Goal: Task Accomplishment & Management: Manage account settings

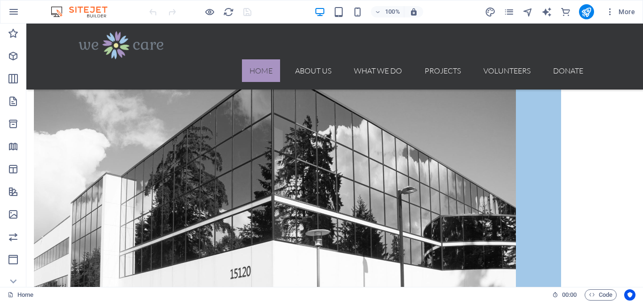
scroll to position [967, 0]
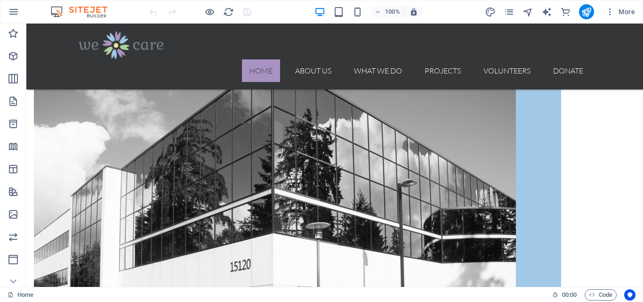
drag, startPoint x: 640, startPoint y: 73, endPoint x: 669, endPoint y: 311, distance: 239.2
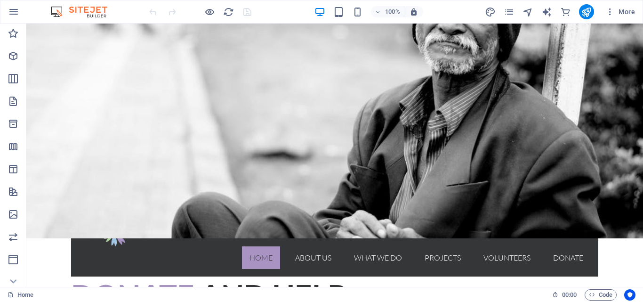
scroll to position [0, 0]
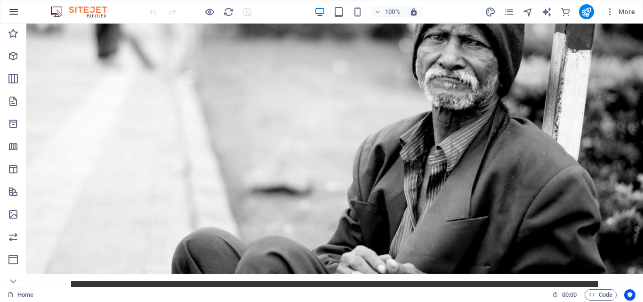
click at [14, 10] on icon "button" at bounding box center [13, 11] width 11 height 11
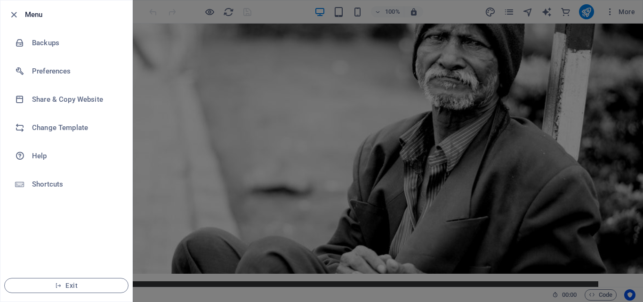
click at [210, 21] on div at bounding box center [321, 151] width 643 height 302
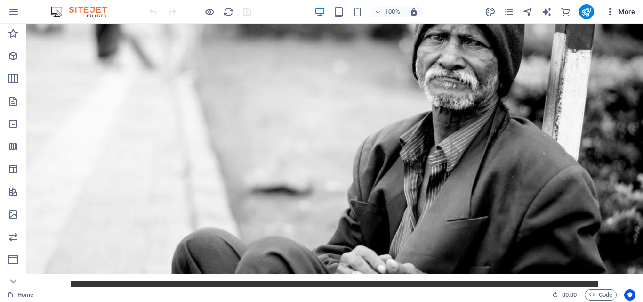
click at [627, 8] on span "More" at bounding box center [621, 11] width 30 height 9
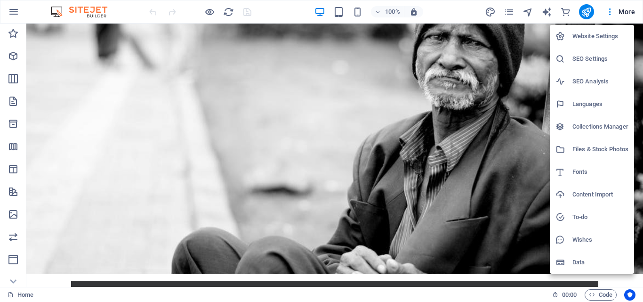
click at [501, 96] on div at bounding box center [321, 151] width 643 height 302
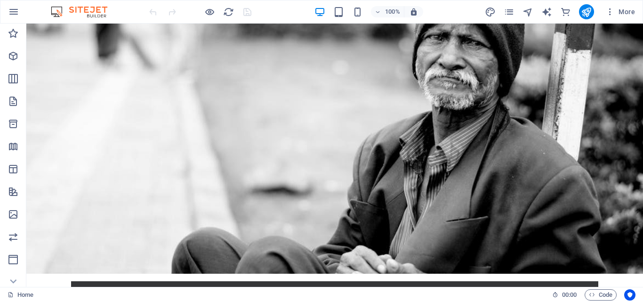
click at [501, 96] on div "Website Settings SEO Settings SEO Analysis Languages Collections Manager Files …" at bounding box center [321, 154] width 643 height 296
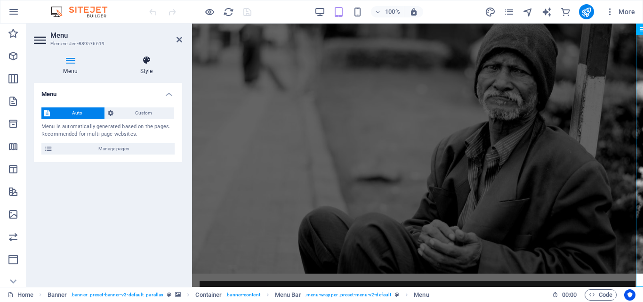
click at [178, 65] on h4 "Style" at bounding box center [147, 66] width 72 height 20
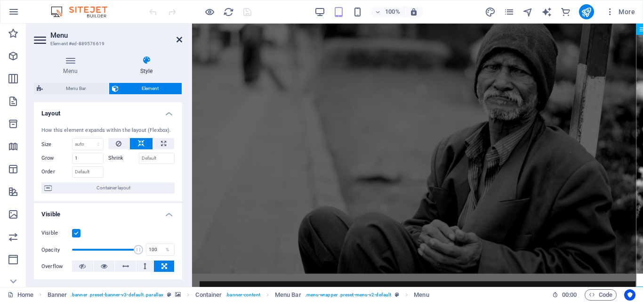
click at [178, 37] on icon at bounding box center [180, 40] width 6 height 8
click at [636, 35] on div "Menu" at bounding box center [643, 29] width 14 height 11
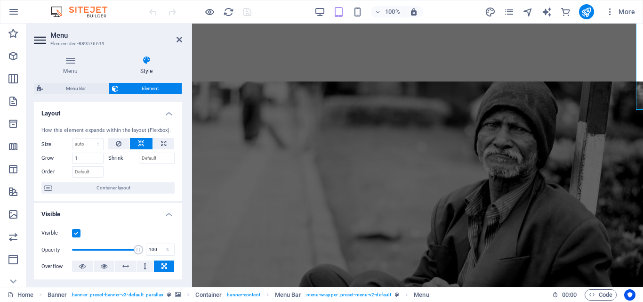
scroll to position [230, 0]
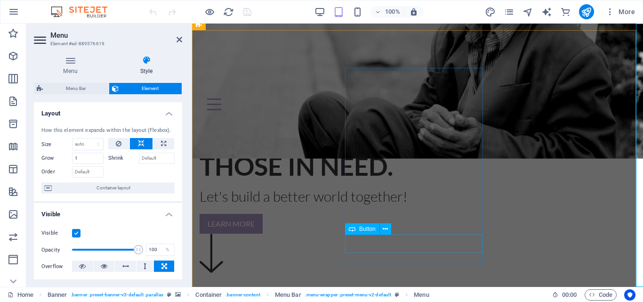
click at [368, 229] on span "Button" at bounding box center [367, 229] width 16 height 6
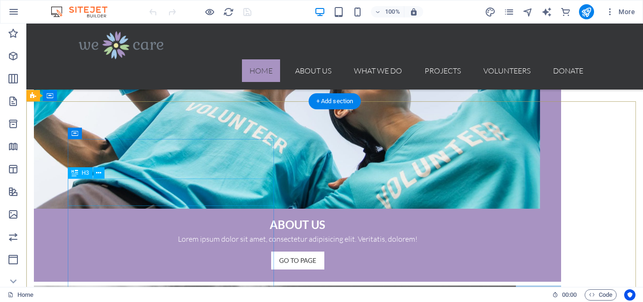
scroll to position [922, 0]
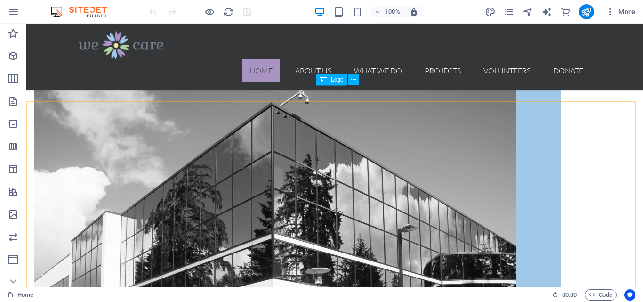
drag, startPoint x: 336, startPoint y: 98, endPoint x: 331, endPoint y: 79, distance: 20.1
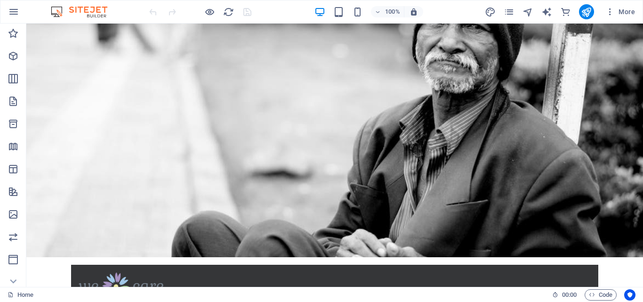
scroll to position [0, 0]
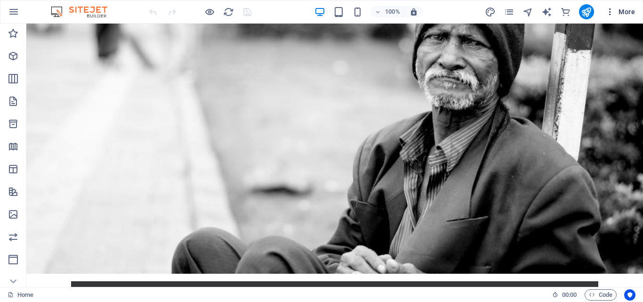
click at [611, 8] on icon "button" at bounding box center [610, 11] width 9 height 9
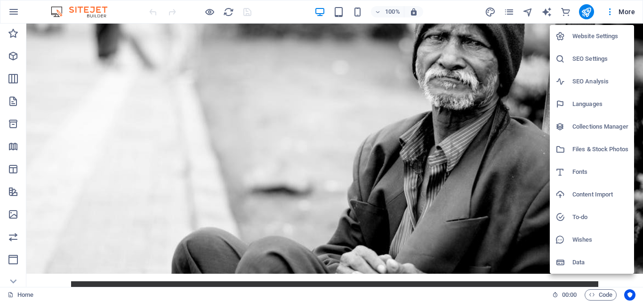
click at [413, 10] on div at bounding box center [321, 151] width 643 height 302
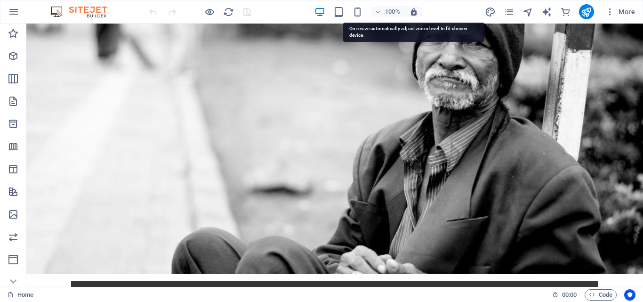
click at [413, 10] on icon "button" at bounding box center [414, 12] width 8 height 8
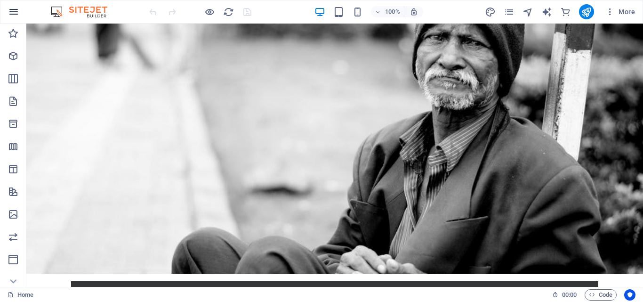
click at [13, 11] on icon "button" at bounding box center [13, 11] width 11 height 11
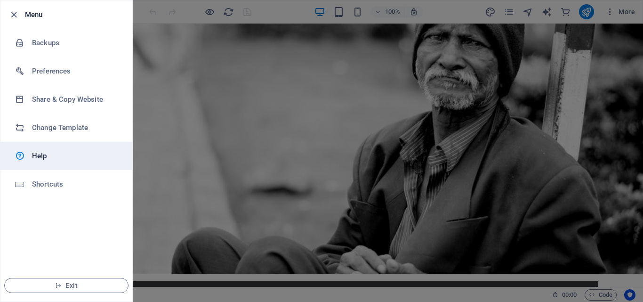
click at [45, 155] on h6 "Help" at bounding box center [75, 155] width 87 height 11
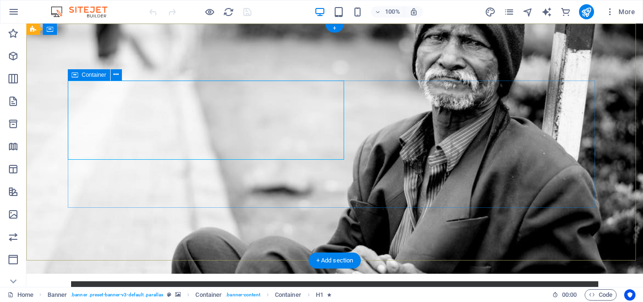
drag, startPoint x: 398, startPoint y: 104, endPoint x: 229, endPoint y: 229, distance: 210.5
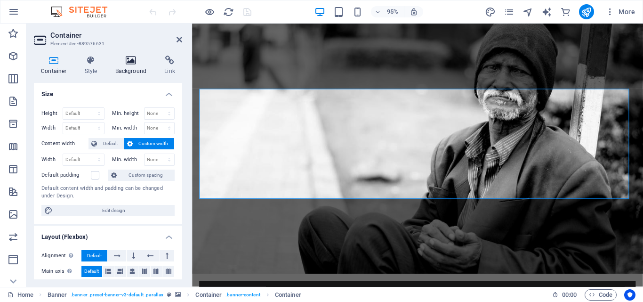
click at [130, 66] on h4 "Background" at bounding box center [132, 66] width 49 height 20
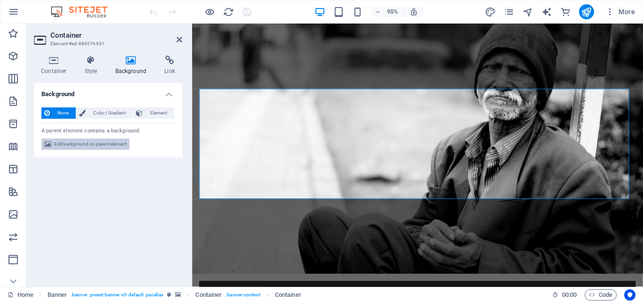
click at [84, 143] on span "Edit background on parent element" at bounding box center [90, 143] width 73 height 11
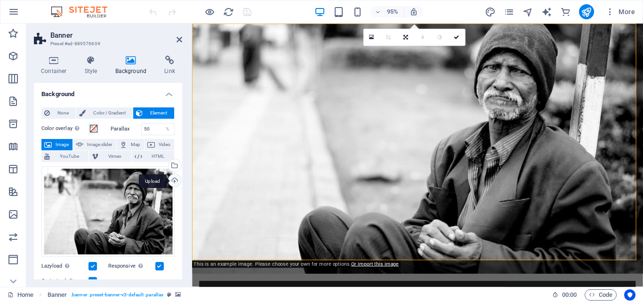
click at [173, 179] on div "Upload" at bounding box center [174, 181] width 14 height 14
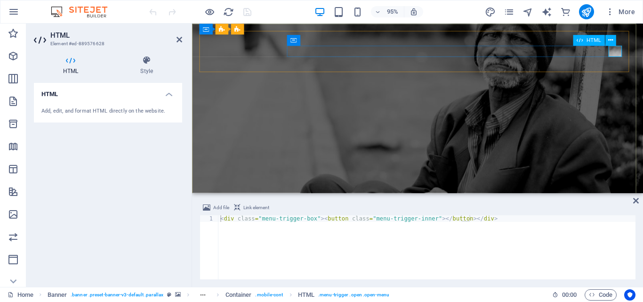
click at [638, 275] on div at bounding box center [429, 281] width 445 height 12
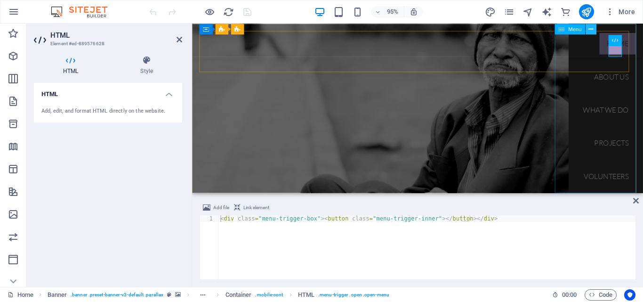
click at [590, 27] on icon at bounding box center [591, 28] width 5 height 9
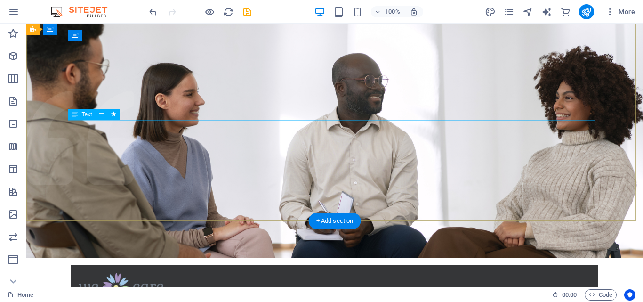
scroll to position [0, 0]
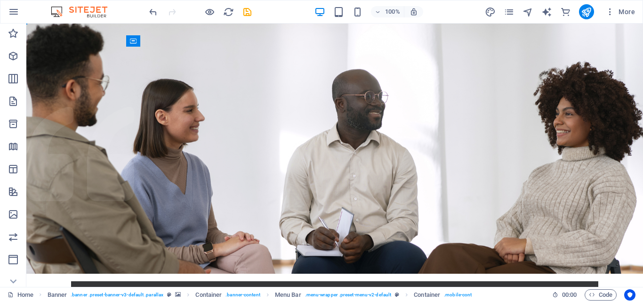
click at [57, 10] on img at bounding box center [84, 11] width 71 height 11
click at [12, 11] on icon "button" at bounding box center [13, 11] width 11 height 11
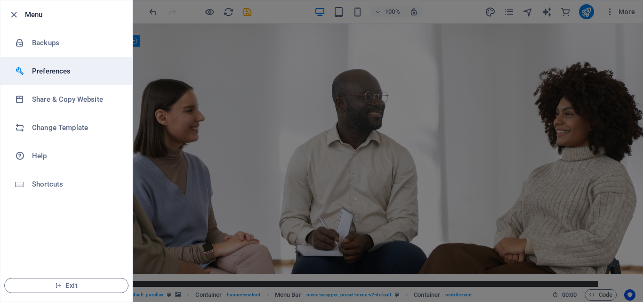
click at [47, 69] on h6 "Preferences" at bounding box center [75, 70] width 87 height 11
select select "light"
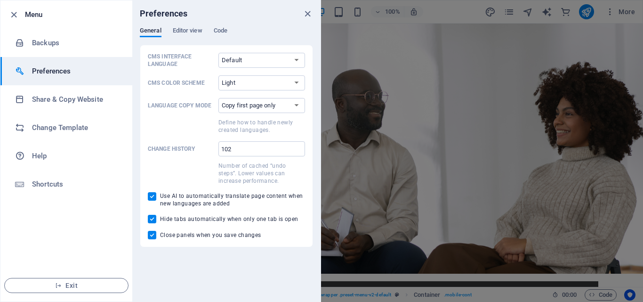
click at [424, 116] on div at bounding box center [321, 151] width 643 height 302
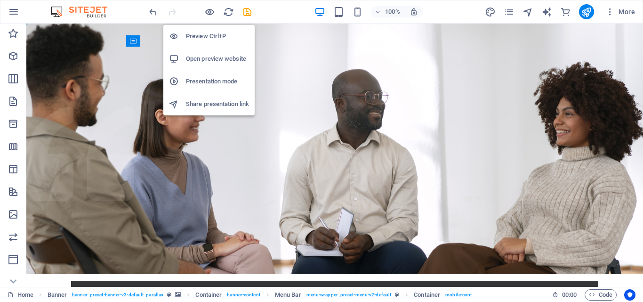
click at [206, 33] on h6 "Preview Ctrl+P" at bounding box center [217, 36] width 63 height 11
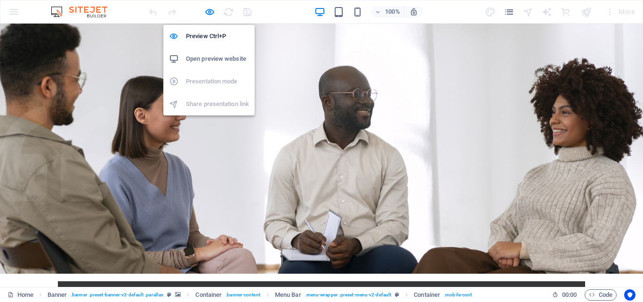
click at [198, 56] on h6 "Open preview website" at bounding box center [217, 58] width 63 height 11
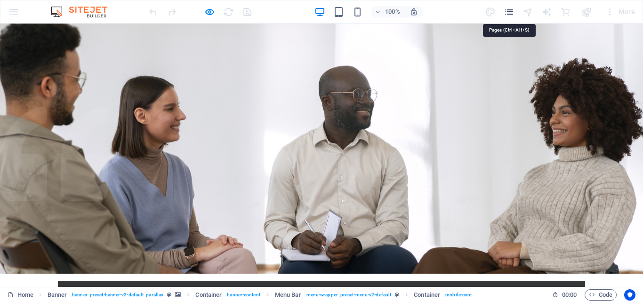
click at [509, 10] on icon "pages" at bounding box center [509, 12] width 11 height 11
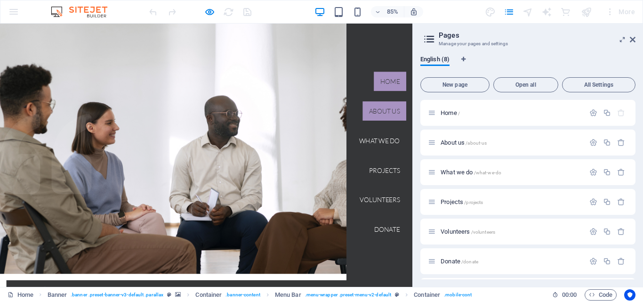
click at [445, 123] on link "About us" at bounding box center [452, 126] width 51 height 23
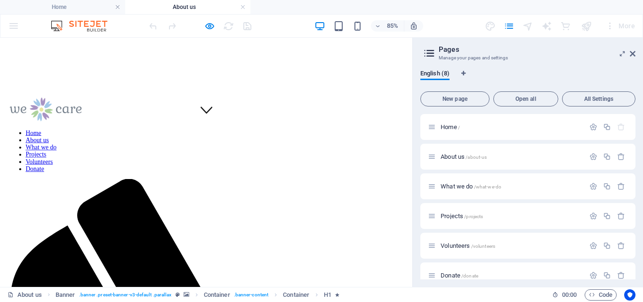
scroll to position [188, 0]
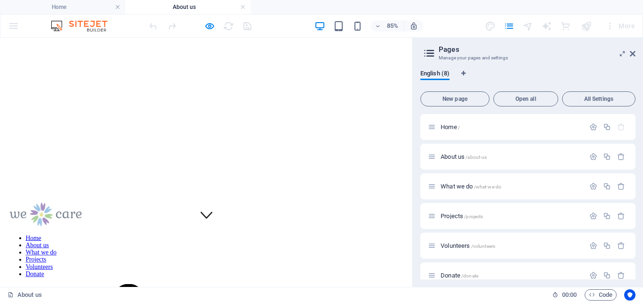
scroll to position [0, 0]
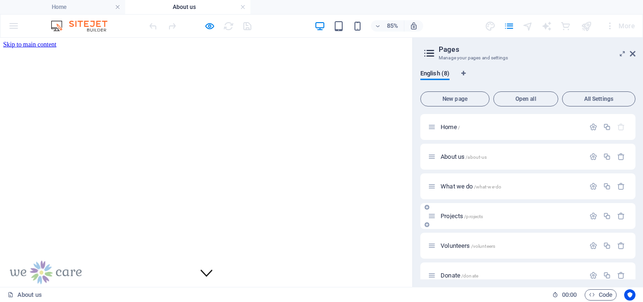
scroll to position [72, 0]
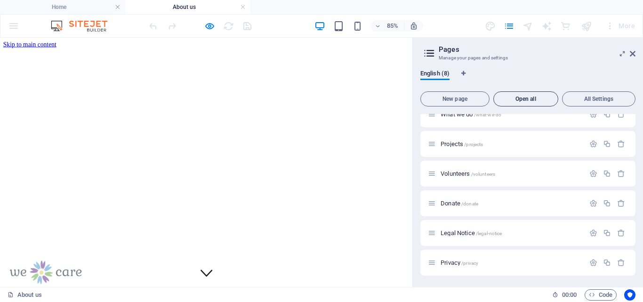
click at [524, 97] on span "Open all" at bounding box center [526, 99] width 57 height 6
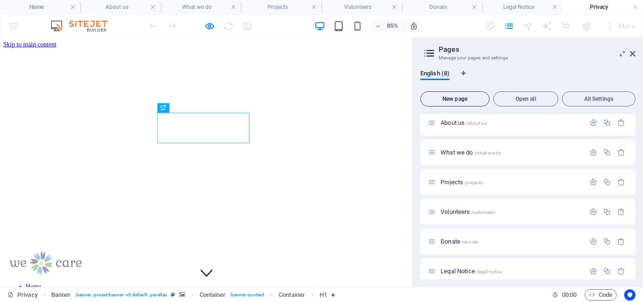
scroll to position [0, 0]
click at [39, 8] on h4 "Home" at bounding box center [40, 7] width 81 height 10
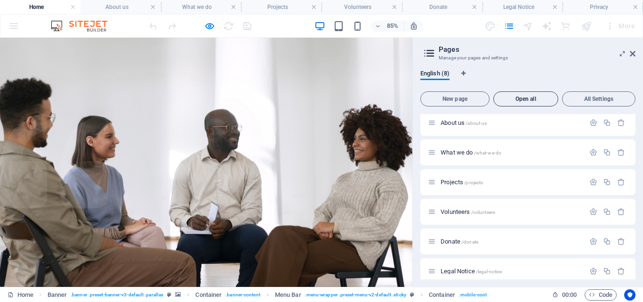
click at [523, 99] on span "Open all" at bounding box center [526, 99] width 57 height 6
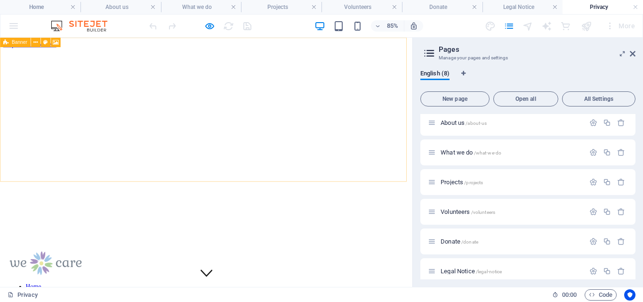
click at [14, 43] on span "Banner" at bounding box center [20, 42] width 16 height 5
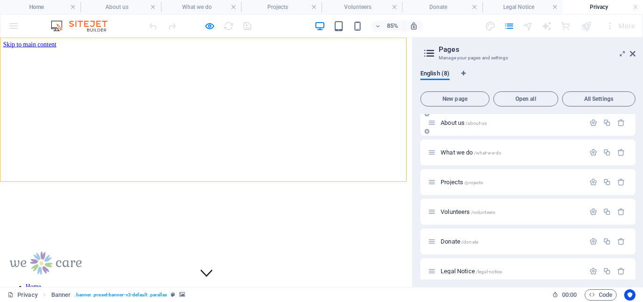
click at [431, 124] on icon at bounding box center [432, 123] width 8 height 8
click at [448, 124] on span "About us /about-us" at bounding box center [464, 122] width 46 height 7
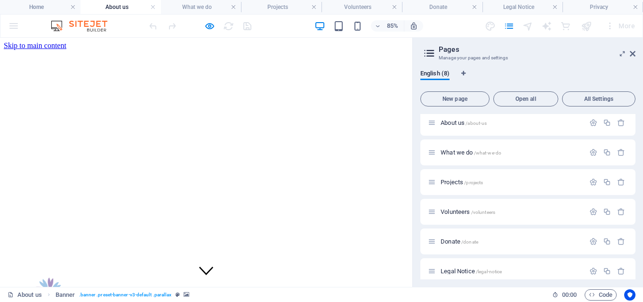
click at [114, 7] on h4 "About us" at bounding box center [121, 7] width 81 height 10
click at [195, 6] on h4 "What we do" at bounding box center [201, 7] width 81 height 10
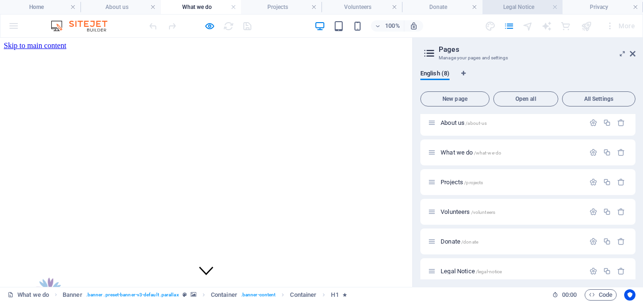
click at [526, 6] on h4 "Legal Notice" at bounding box center [523, 7] width 81 height 10
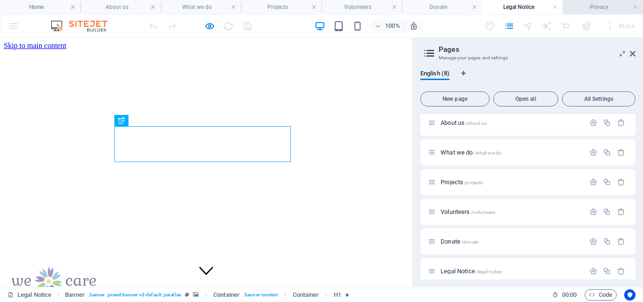
click at [600, 4] on h4 "Privacy" at bounding box center [603, 7] width 81 height 10
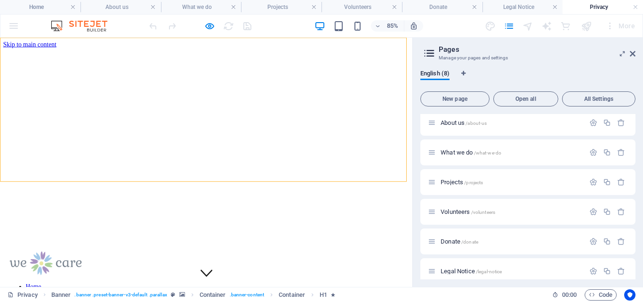
click at [600, 4] on h4 "Privacy" at bounding box center [603, 7] width 81 height 10
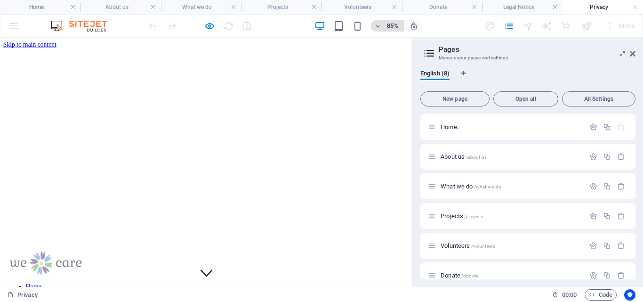
click at [379, 25] on icon "button" at bounding box center [378, 26] width 7 height 6
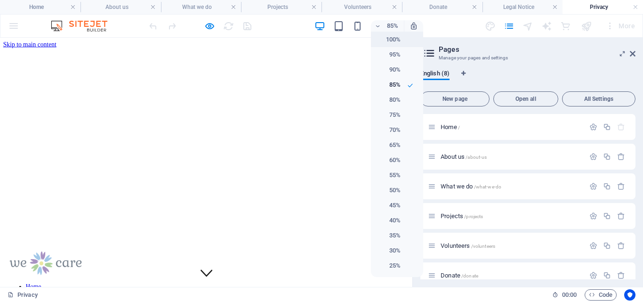
click at [394, 37] on h6 "100%" at bounding box center [389, 39] width 24 height 11
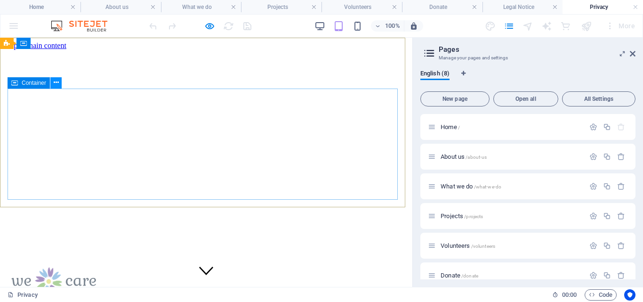
click at [55, 81] on icon at bounding box center [56, 83] width 5 height 10
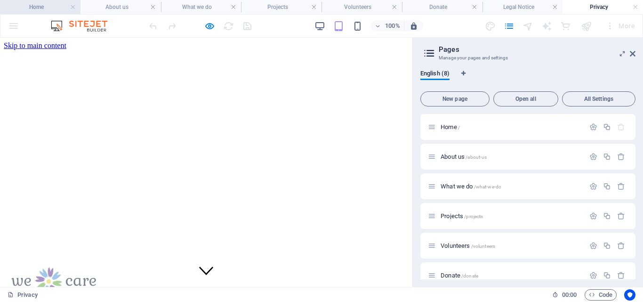
click at [33, 8] on h4 "Home" at bounding box center [40, 7] width 81 height 10
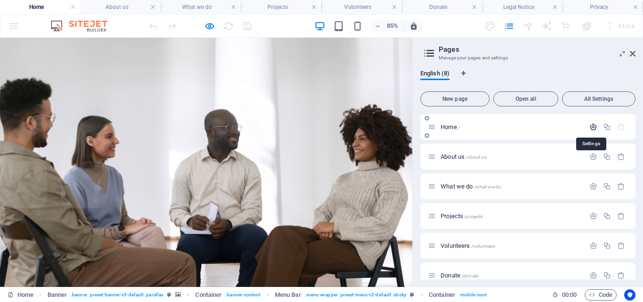
click at [593, 126] on icon "button" at bounding box center [594, 127] width 8 height 8
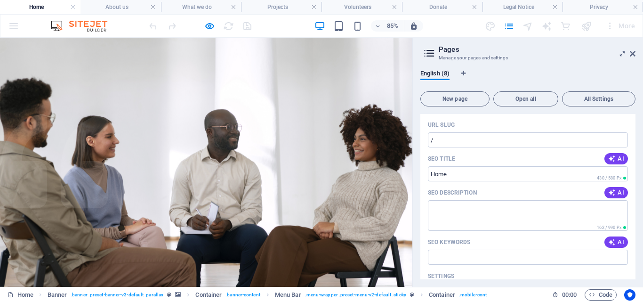
scroll to position [67, 0]
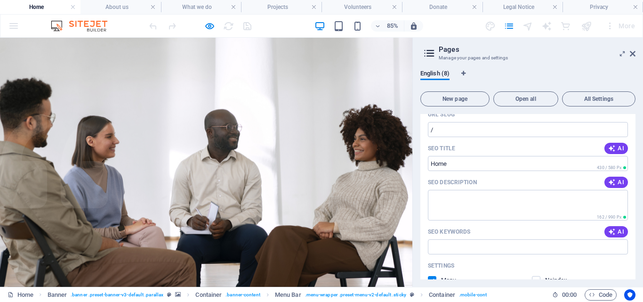
drag, startPoint x: 639, startPoint y: 173, endPoint x: 643, endPoint y: 191, distance: 18.9
click at [643, 193] on div "English (8) New page Open all All Settings Home / Name Home ​ URL SLUG / ​ SEO …" at bounding box center [528, 174] width 230 height 225
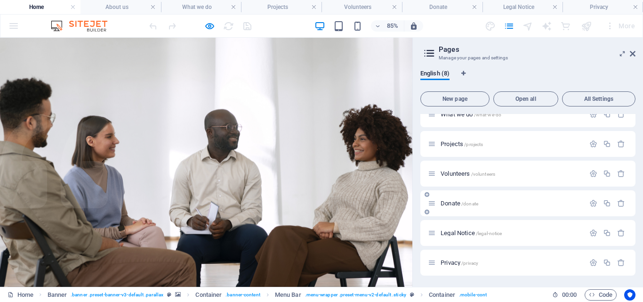
scroll to position [2, 0]
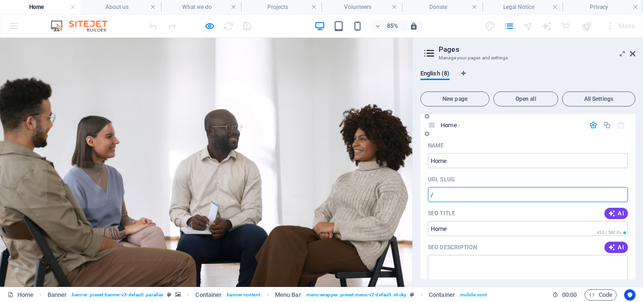
click at [442, 194] on input "/" at bounding box center [528, 194] width 200 height 15
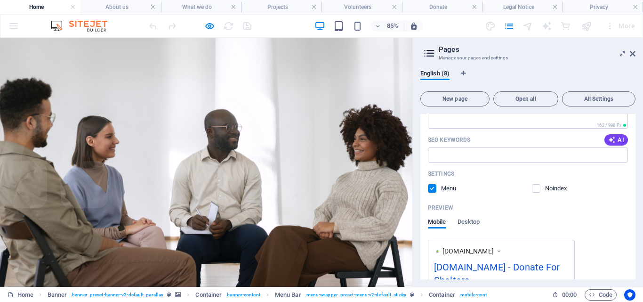
scroll to position [157, 0]
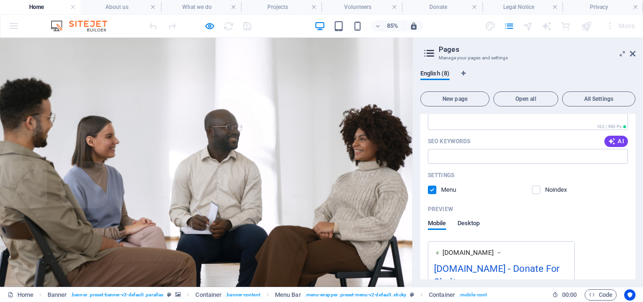
click at [469, 220] on span "Desktop" at bounding box center [469, 224] width 23 height 13
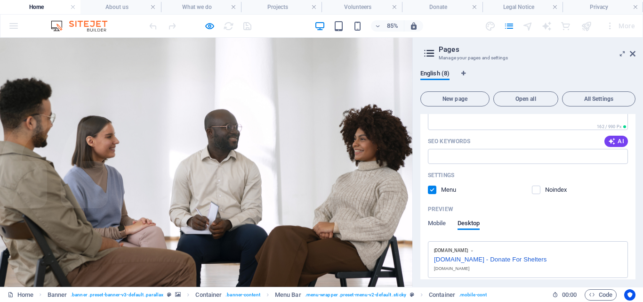
drag, startPoint x: 636, startPoint y: 197, endPoint x: 637, endPoint y: 211, distance: 14.2
click at [638, 205] on div "English (8) New page Open all All Settings Home / Name Home ​ URL SLUG / ​ SEO …" at bounding box center [528, 174] width 230 height 225
click at [569, 259] on div "[DOMAIN_NAME] - Donate For Shelters" at bounding box center [528, 258] width 188 height 10
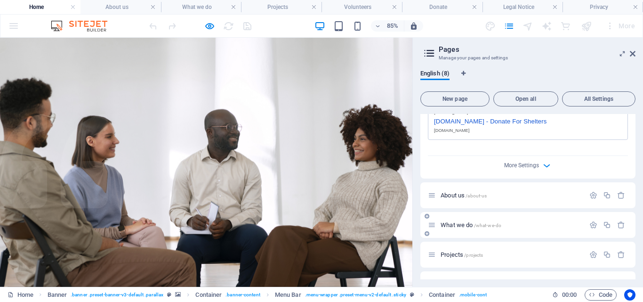
scroll to position [293, 0]
click at [547, 167] on icon "button" at bounding box center [547, 167] width 11 height 11
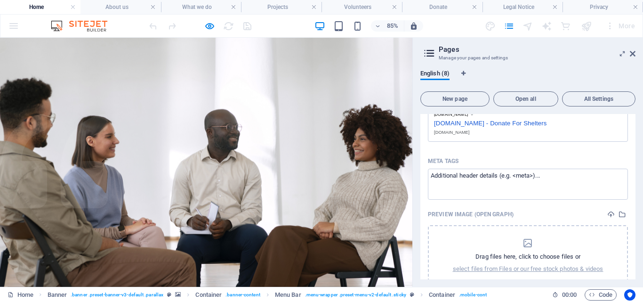
drag, startPoint x: 636, startPoint y: 195, endPoint x: 634, endPoint y: 222, distance: 26.4
click at [634, 222] on div "English (8) New page Open all All Settings Home / Name Home ​ URL SLUG / ​ SEO …" at bounding box center [528, 174] width 230 height 225
drag, startPoint x: 636, startPoint y: 214, endPoint x: 638, endPoint y: 239, distance: 24.6
click at [638, 239] on div "English (8) New page Open all All Settings Home / Name Home ​ URL SLUG / ​ SEO …" at bounding box center [528, 174] width 230 height 225
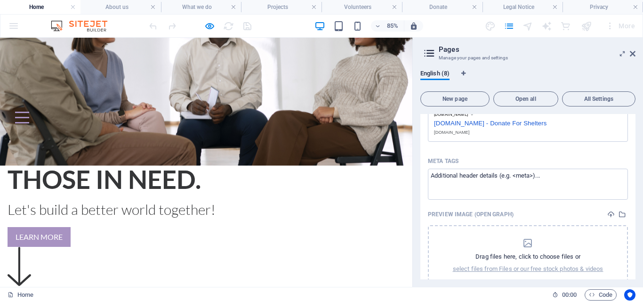
scroll to position [0, 0]
